Goal: Find specific page/section: Find specific page/section

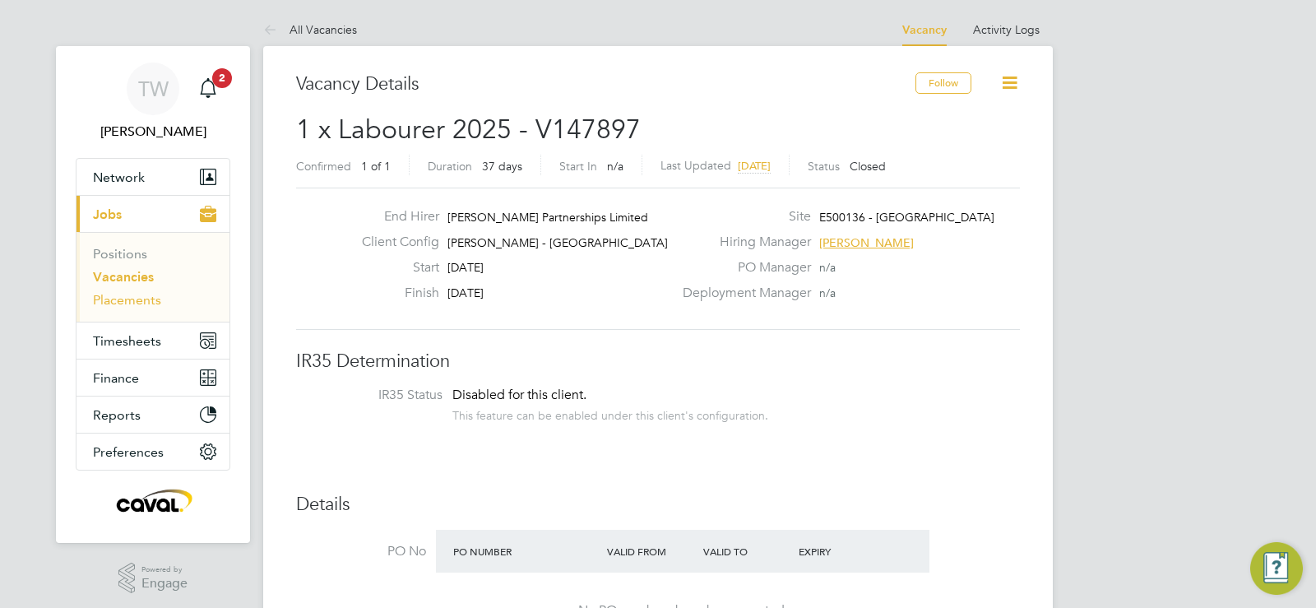
click at [126, 294] on link "Placements" at bounding box center [127, 300] width 68 height 16
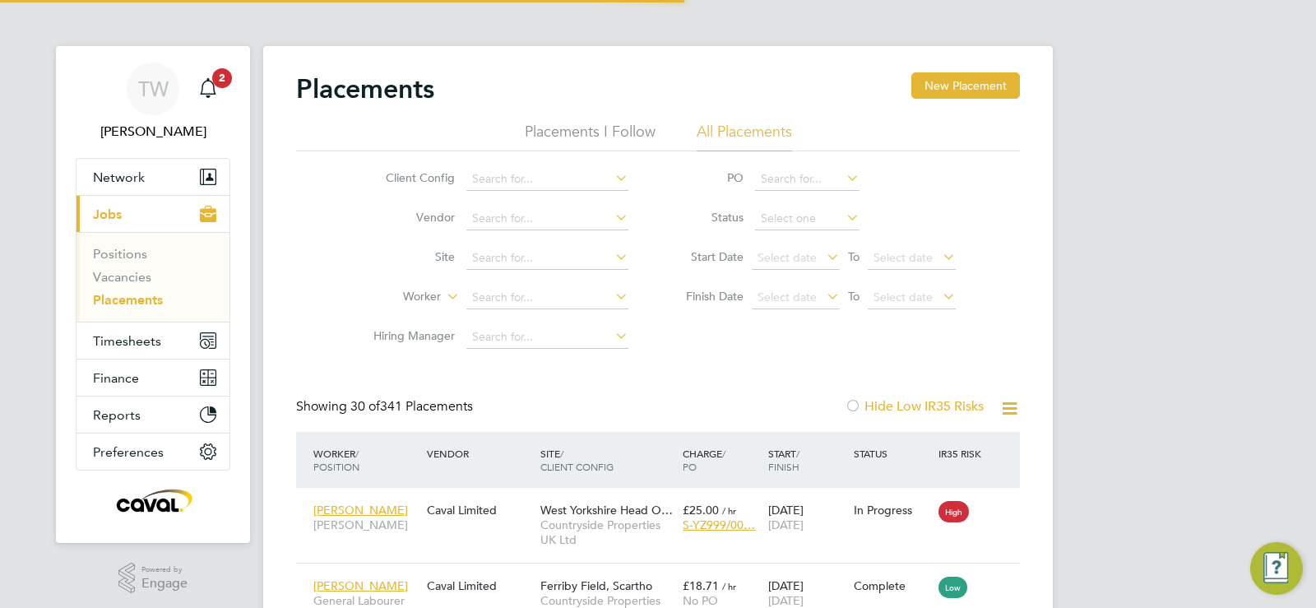
scroll to position [8, 8]
click at [509, 230] on li "Vendor" at bounding box center [494, 218] width 309 height 39
click at [514, 211] on input at bounding box center [547, 218] width 162 height 23
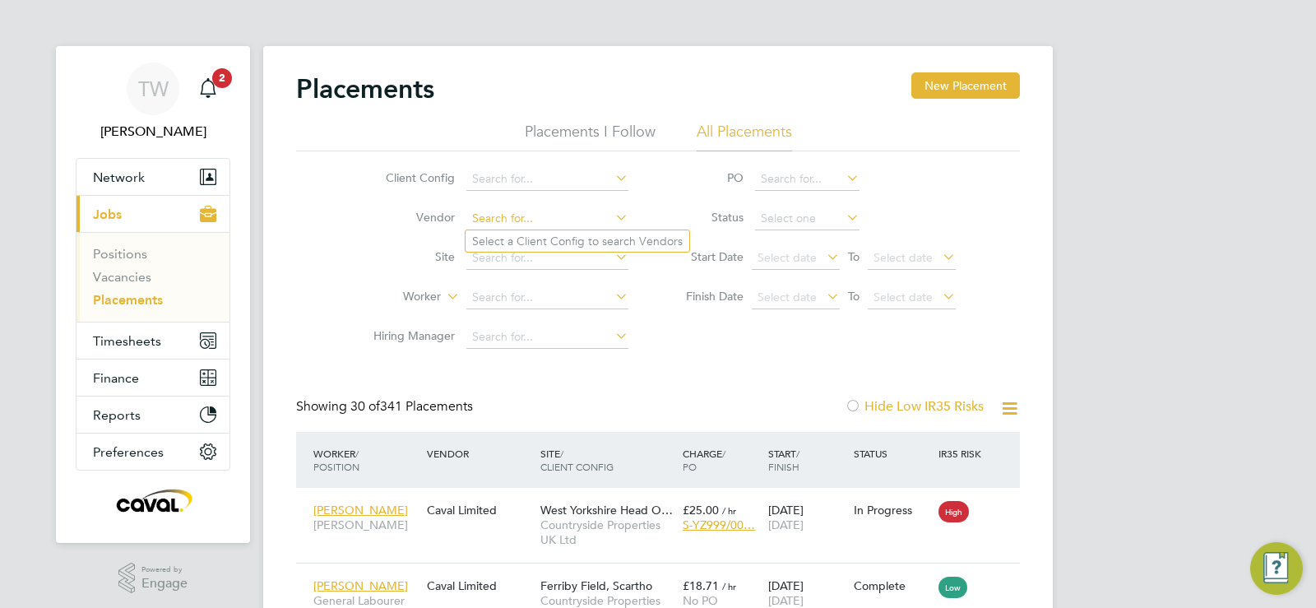
click at [514, 211] on input at bounding box center [547, 218] width 162 height 23
click at [488, 263] on input at bounding box center [547, 258] width 162 height 23
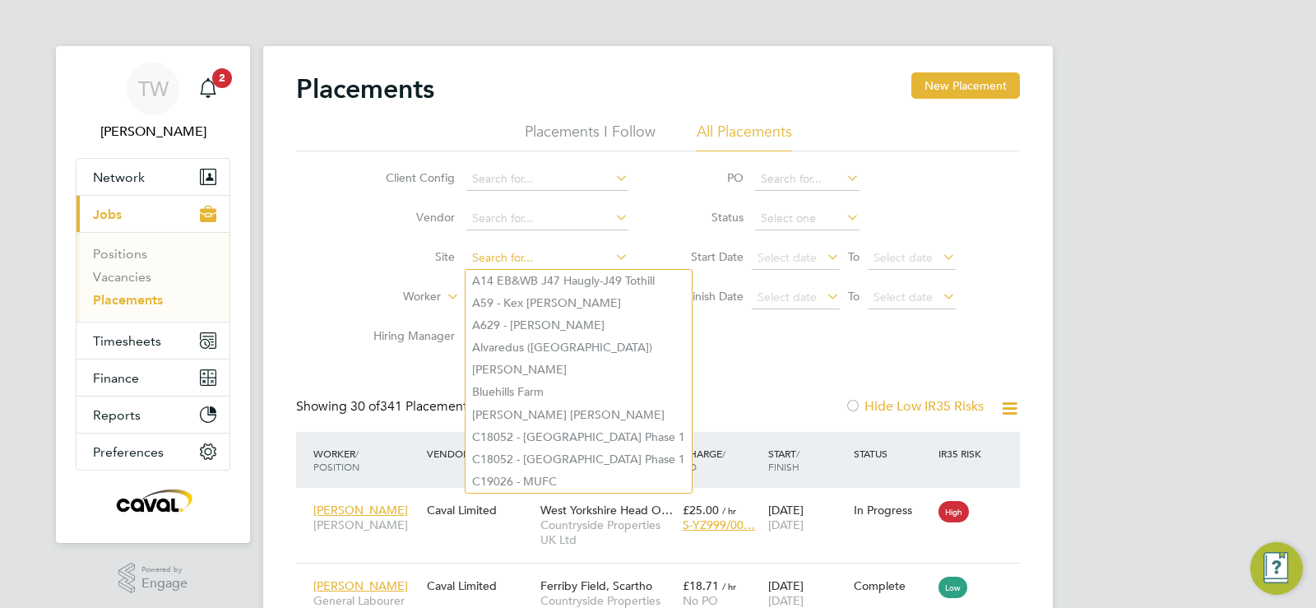
click at [488, 263] on input at bounding box center [547, 258] width 162 height 23
click at [505, 248] on input at bounding box center [547, 258] width 162 height 23
drag, startPoint x: 505, startPoint y: 248, endPoint x: 132, endPoint y: 281, distance: 374.0
click at [132, 281] on link "Vacancies" at bounding box center [122, 277] width 58 height 16
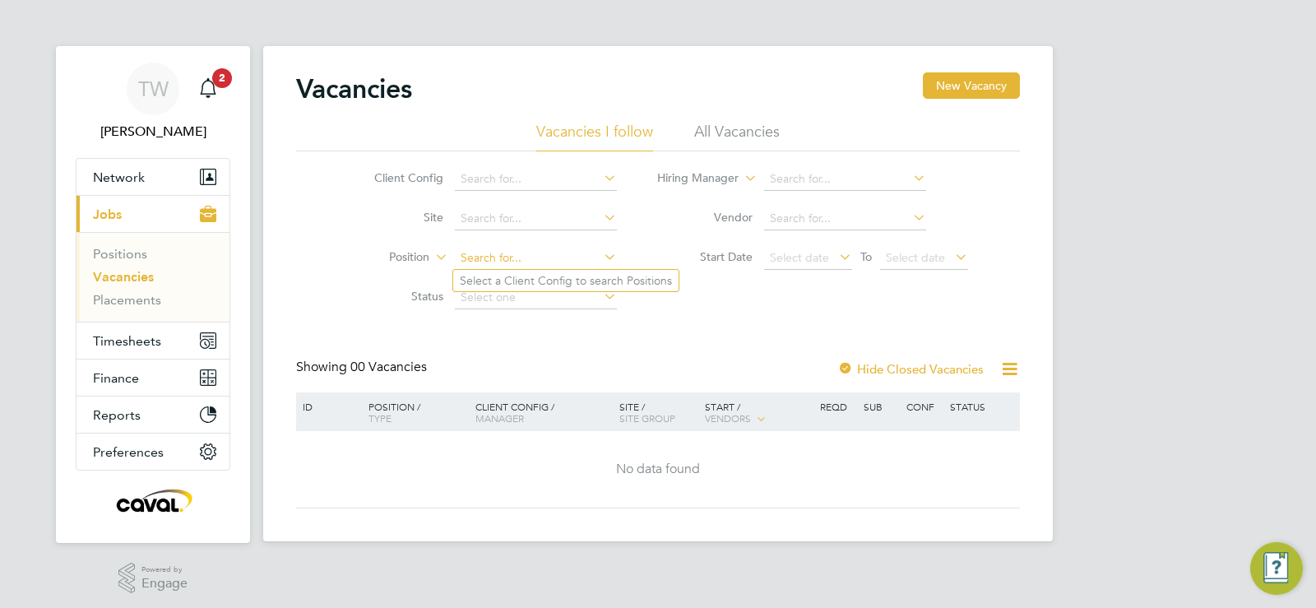
click at [483, 250] on input at bounding box center [536, 258] width 162 height 23
paste input "V178922"
type input "V178922"
click at [512, 256] on input at bounding box center [536, 258] width 162 height 23
click at [784, 303] on div "Client Config Site Position Status Hiring Manager Vendor Start Date Select date…" at bounding box center [658, 234] width 724 height 166
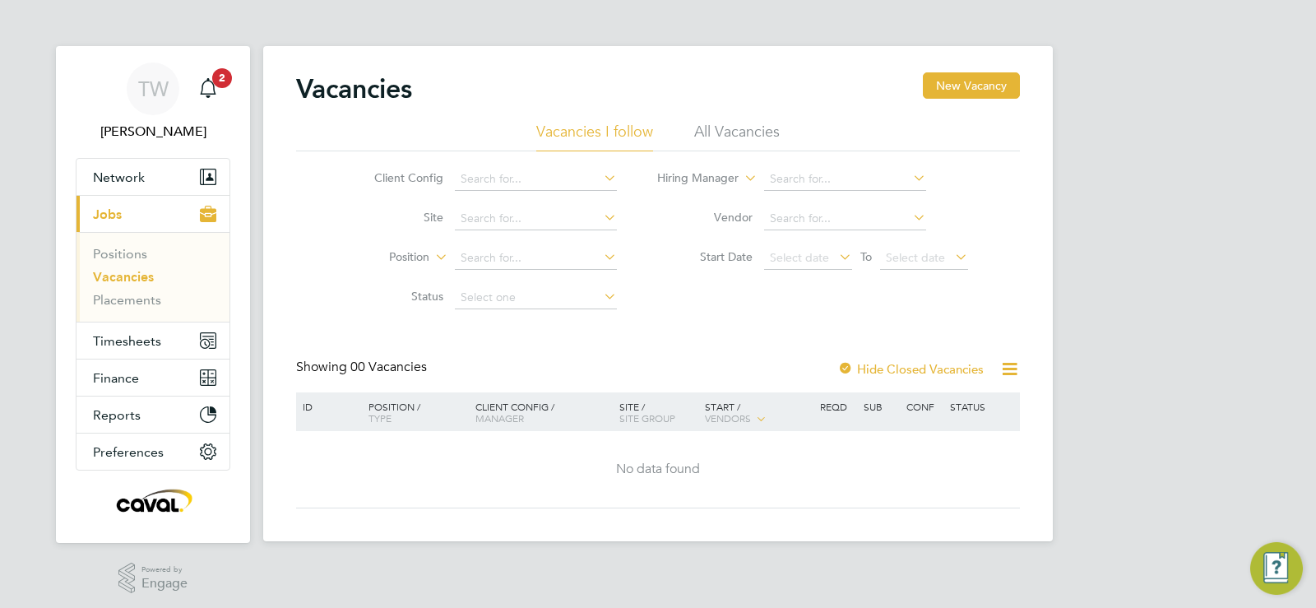
click at [632, 133] on li "Vacancies I follow" at bounding box center [594, 137] width 117 height 30
click at [129, 277] on link "Vacancies" at bounding box center [123, 277] width 61 height 16
click at [781, 268] on span "Select date" at bounding box center [808, 259] width 88 height 22
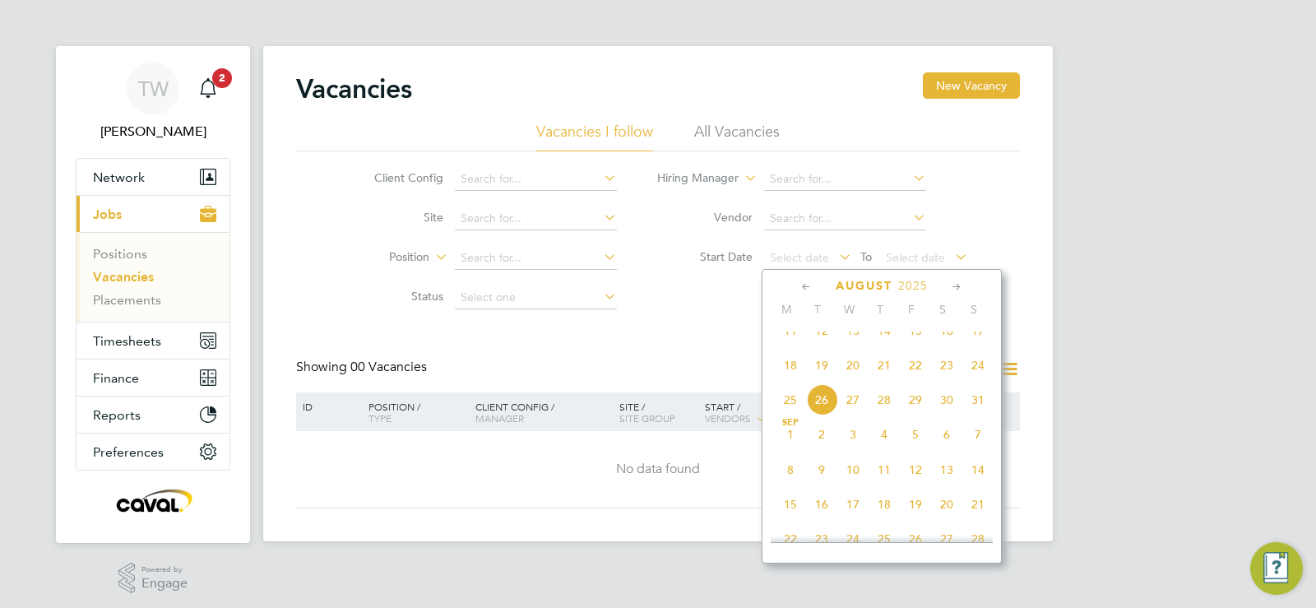
click at [794, 381] on span "18" at bounding box center [790, 364] width 31 height 31
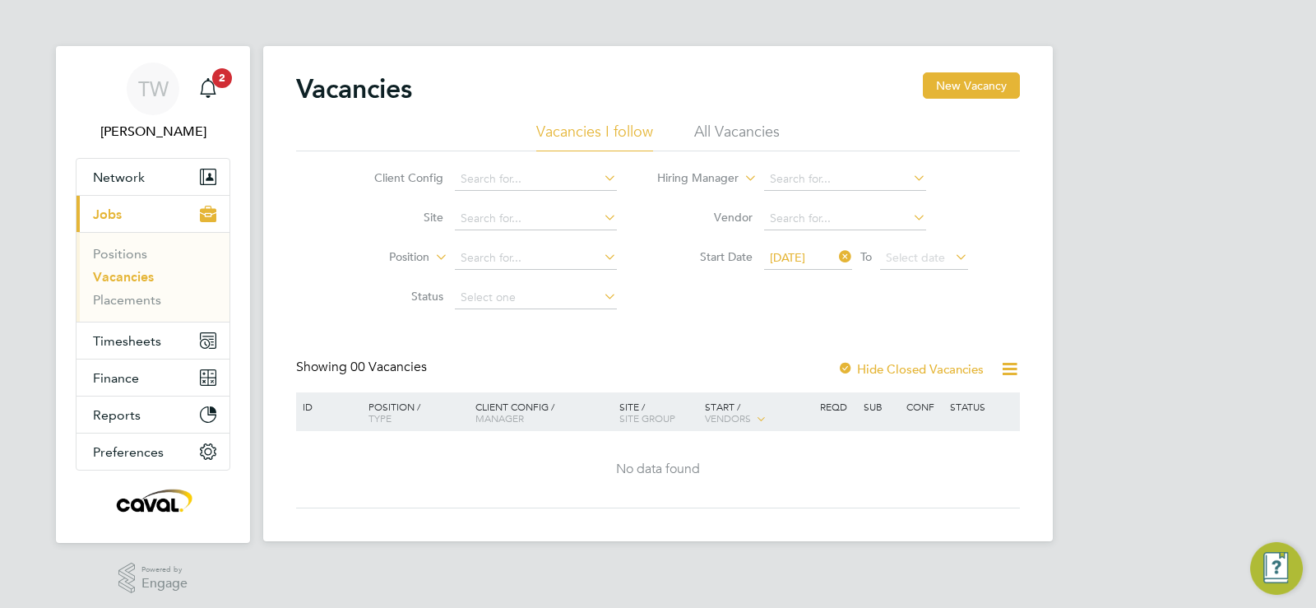
click at [1011, 371] on icon at bounding box center [1009, 369] width 21 height 21
click at [139, 250] on link "Positions" at bounding box center [120, 254] width 54 height 16
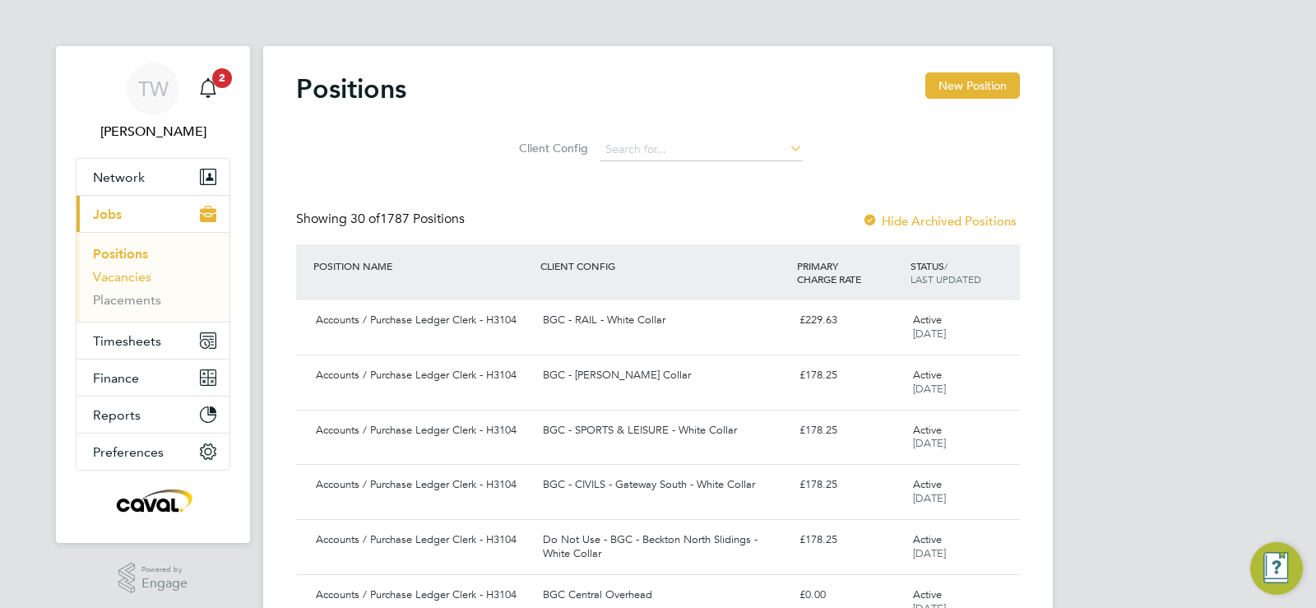
click at [123, 284] on link "Vacancies" at bounding box center [122, 277] width 58 height 16
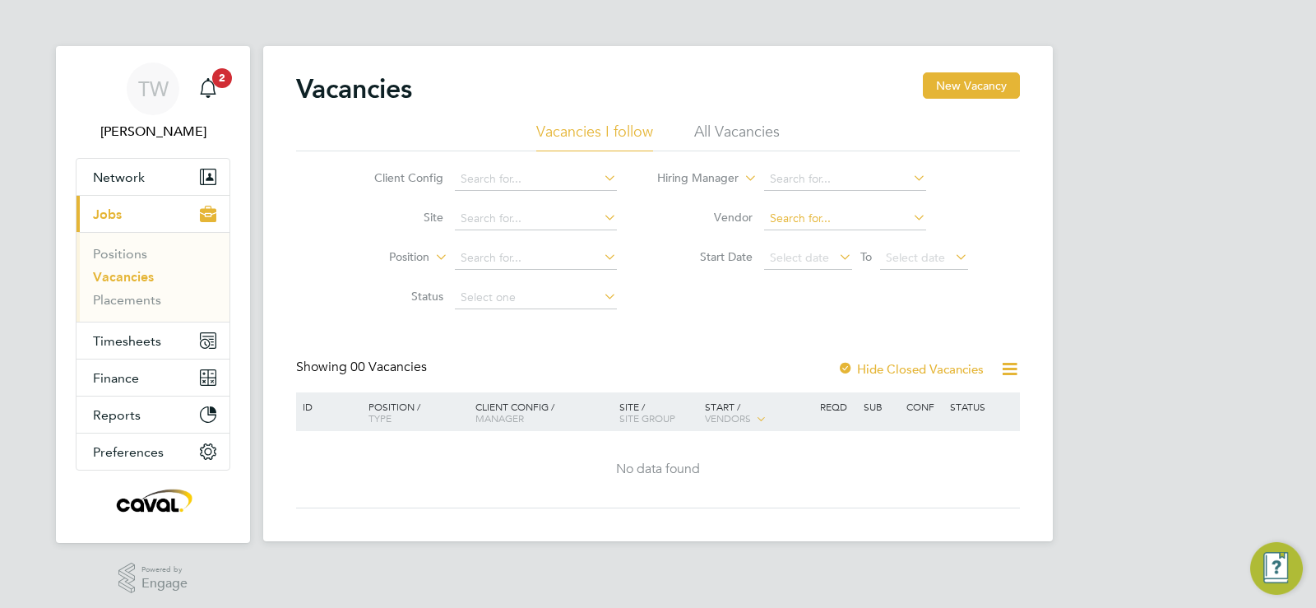
click at [790, 227] on input at bounding box center [845, 218] width 162 height 23
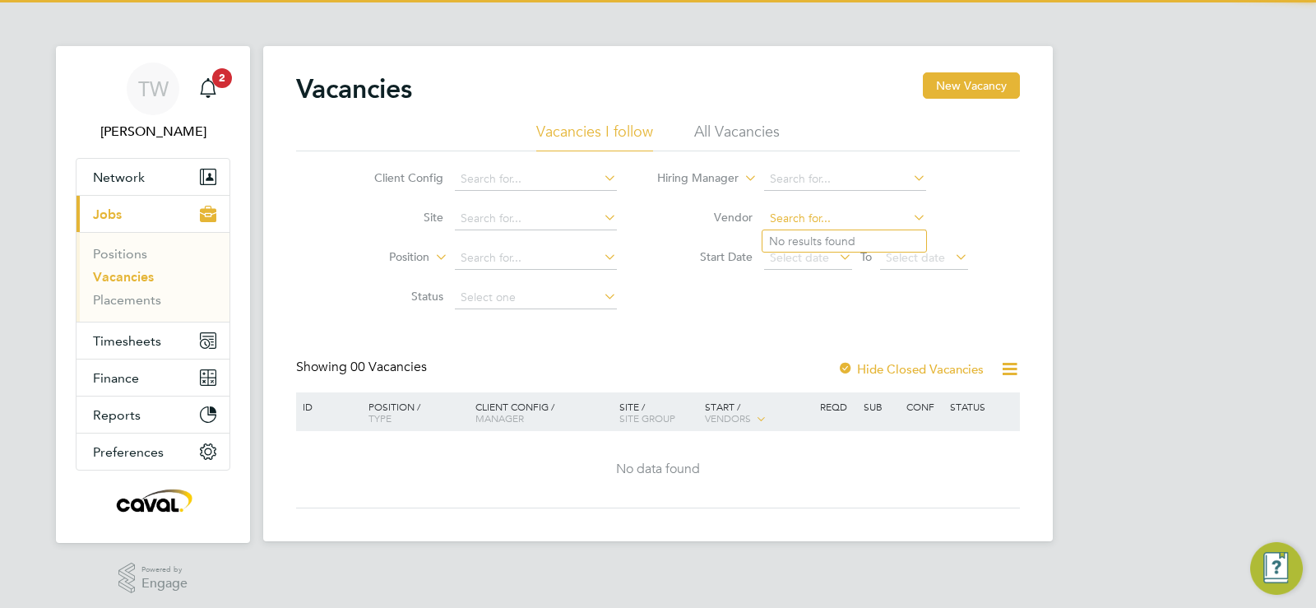
click at [790, 224] on input at bounding box center [845, 218] width 162 height 23
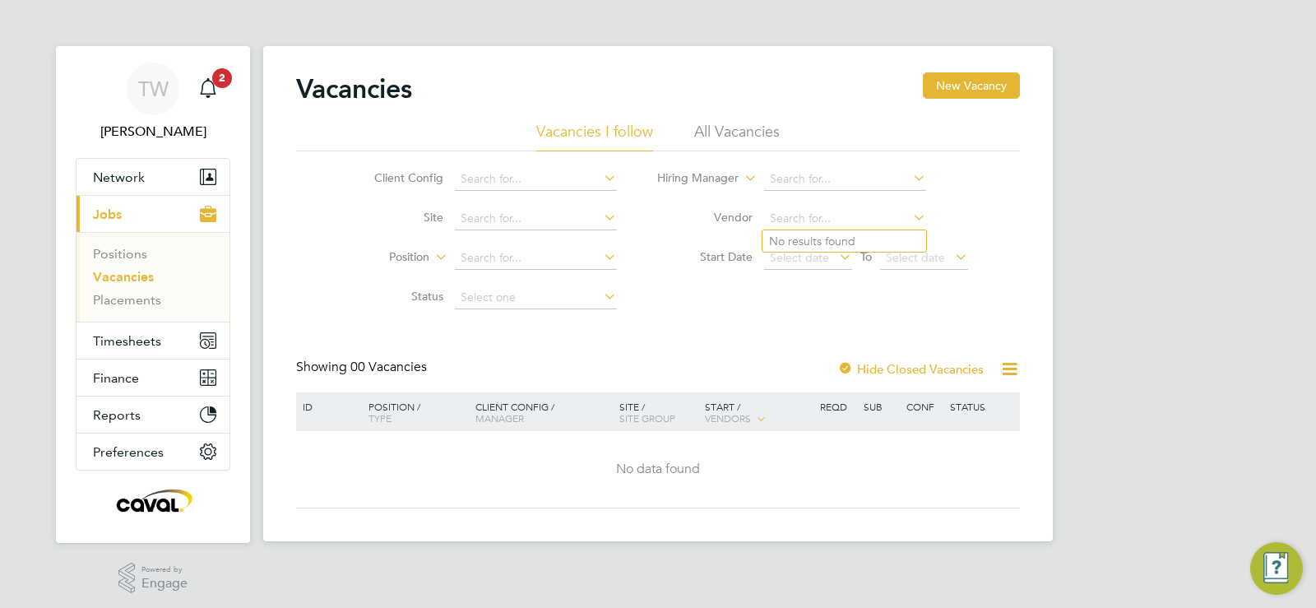
click at [519, 230] on li "Site" at bounding box center [482, 218] width 309 height 39
click at [513, 210] on input at bounding box center [536, 218] width 162 height 23
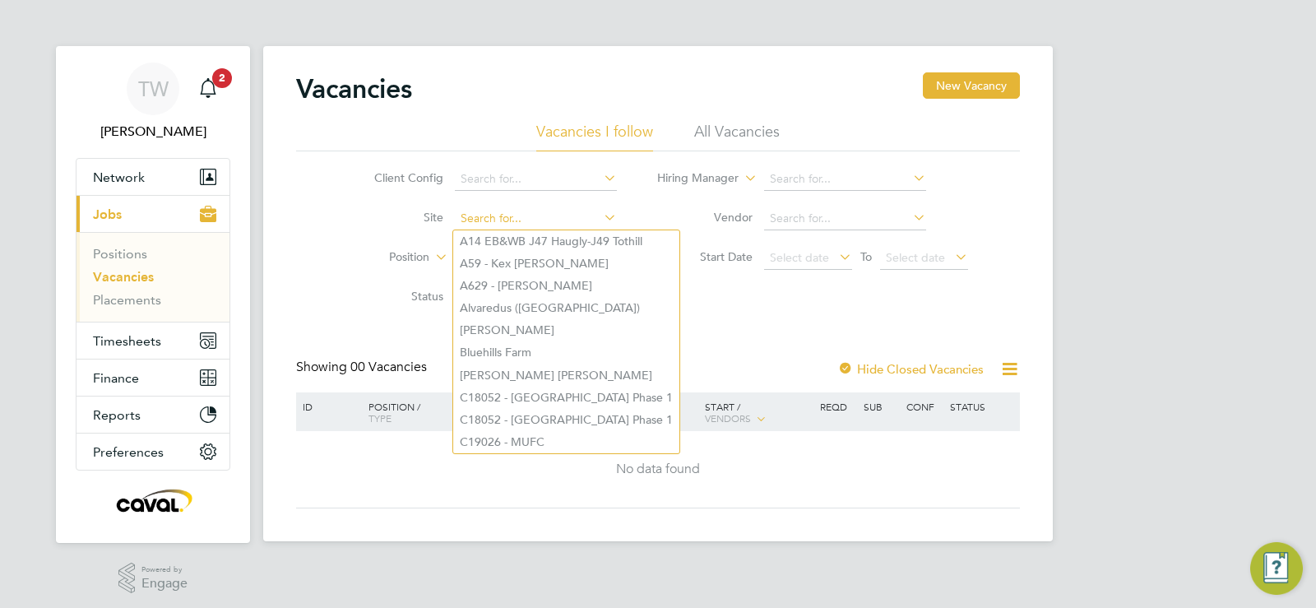
click at [513, 210] on input at bounding box center [536, 218] width 162 height 23
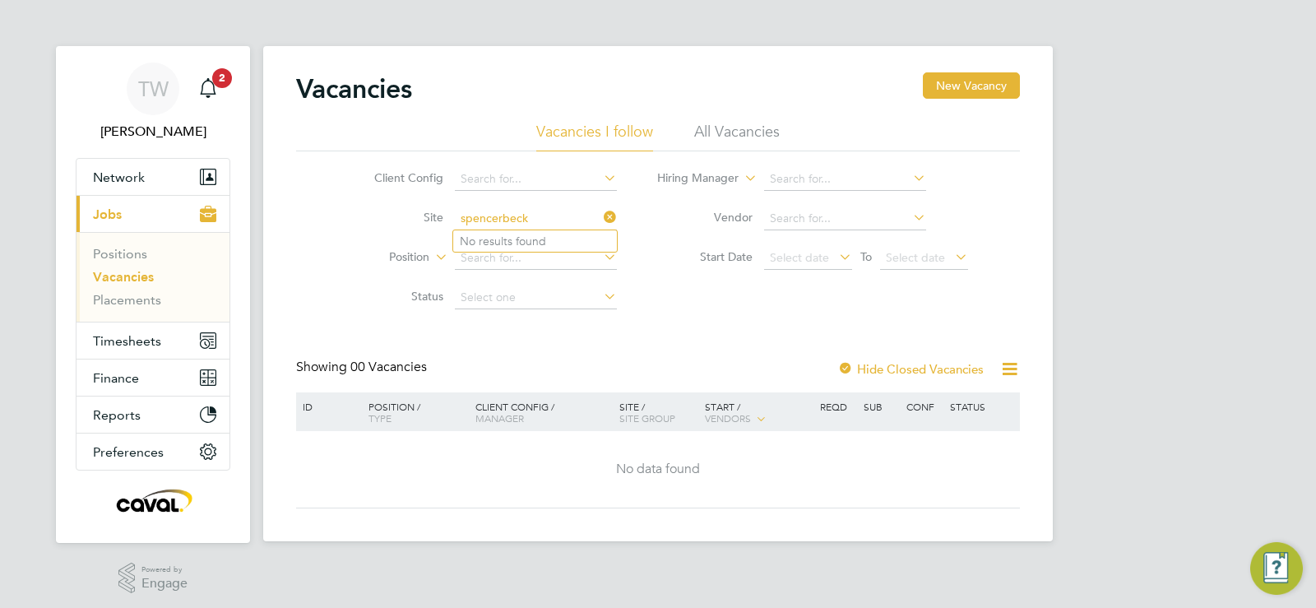
type input "spencerbeck"
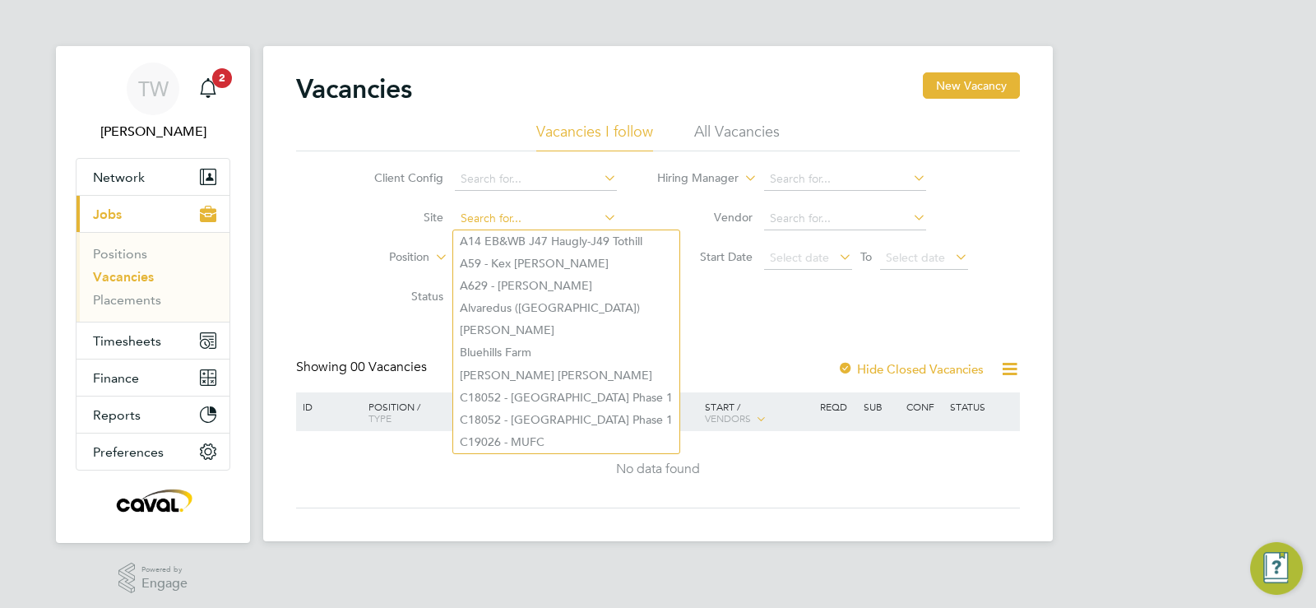
click at [501, 216] on input at bounding box center [536, 218] width 162 height 23
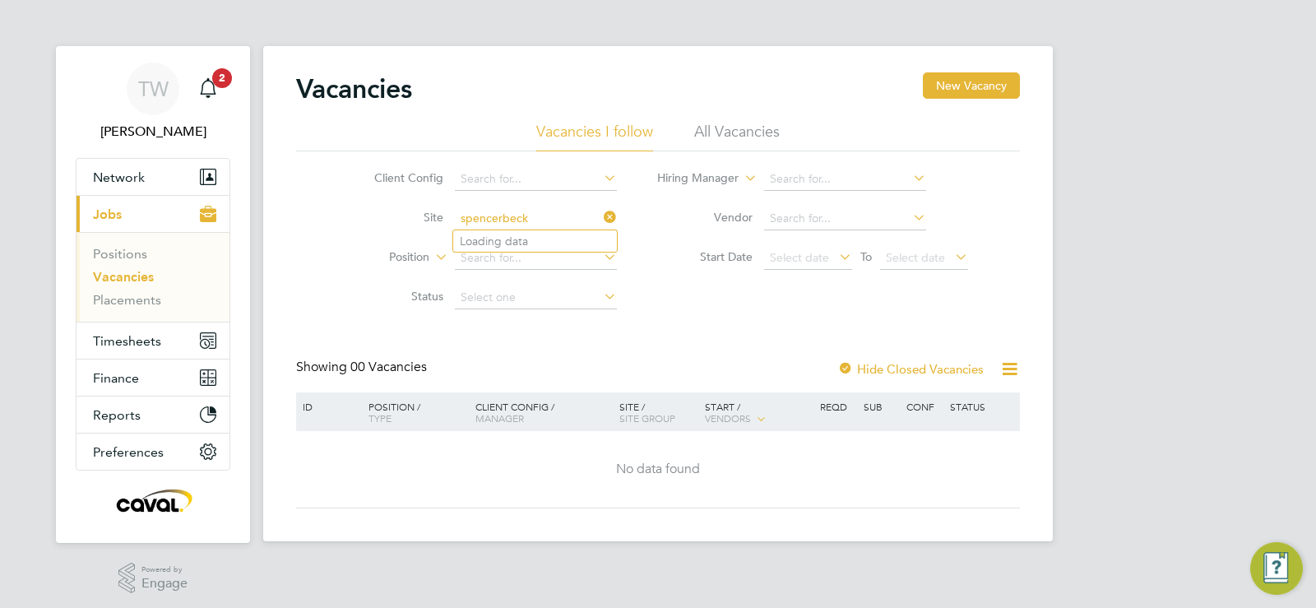
type input "A14 EB&WB J47 Haugly-J49 Tothill"
click at [544, 219] on input at bounding box center [536, 218] width 162 height 23
type input "benwell"
